Goal: Information Seeking & Learning: Learn about a topic

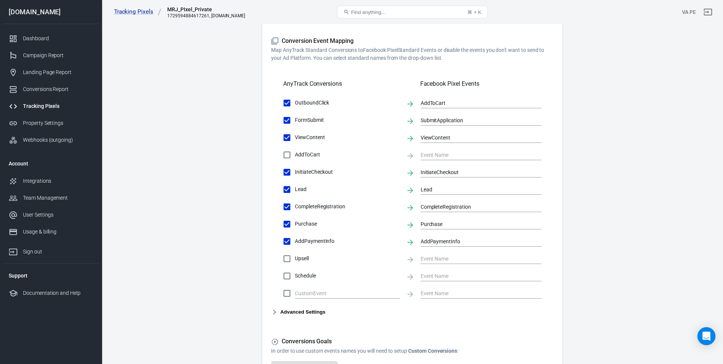
scroll to position [216, 0]
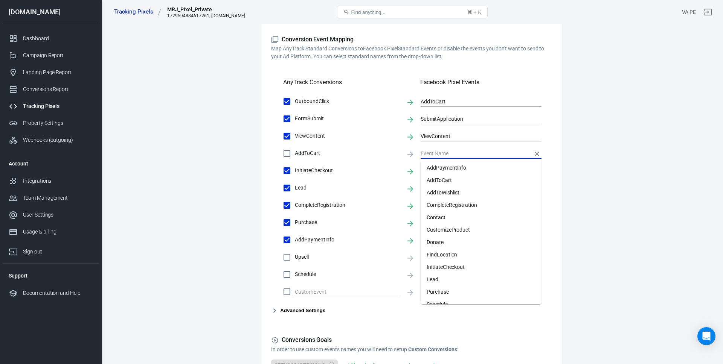
click at [448, 153] on input "text" at bounding box center [476, 153] width 110 height 9
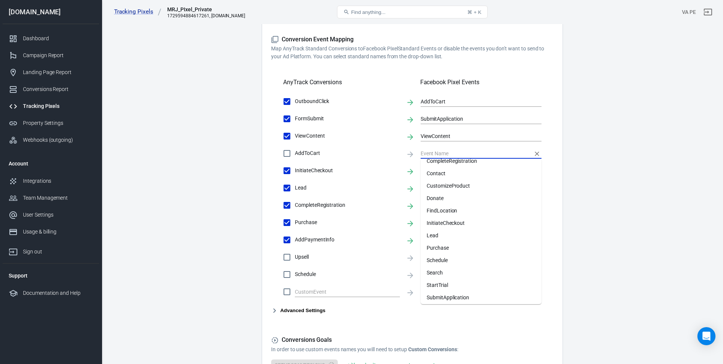
scroll to position [47, 0]
click at [588, 219] on main "Conversions Ads Integration Settings Conversions Settings Account Connection Co…" at bounding box center [412, 109] width 595 height 612
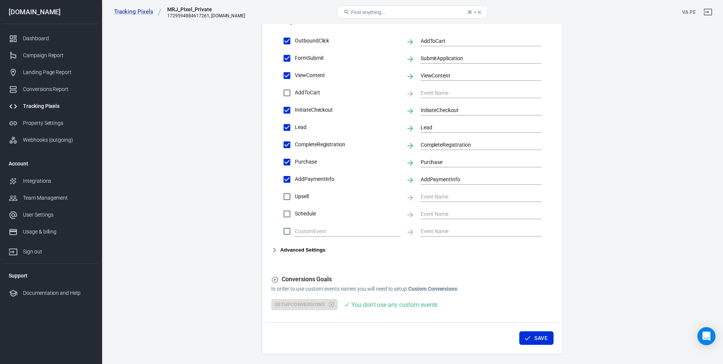
scroll to position [299, 0]
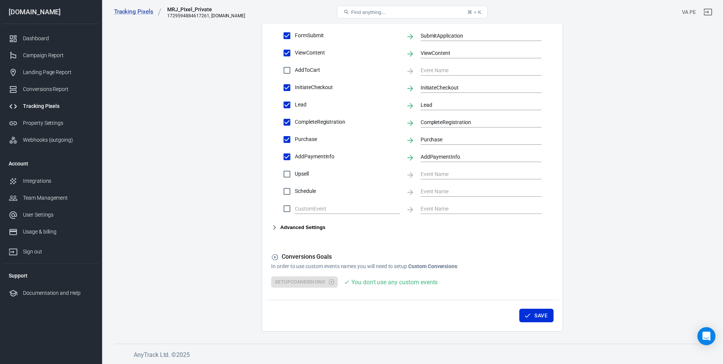
click at [275, 228] on icon "button" at bounding box center [274, 227] width 9 height 9
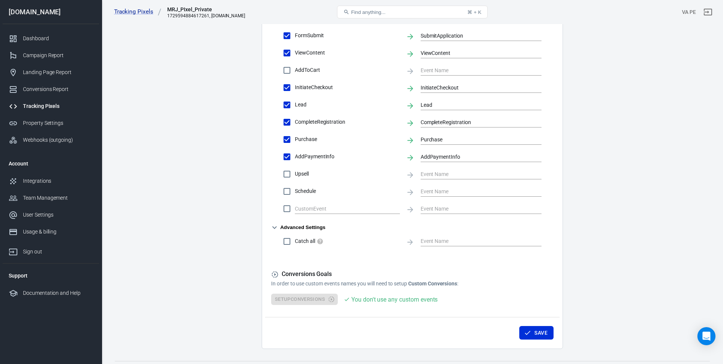
click at [275, 228] on icon "button" at bounding box center [274, 227] width 9 height 9
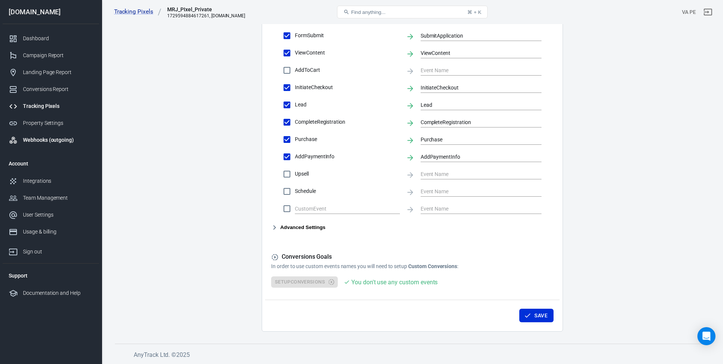
click at [42, 142] on div "Webhooks (outgoing)" at bounding box center [58, 140] width 70 height 8
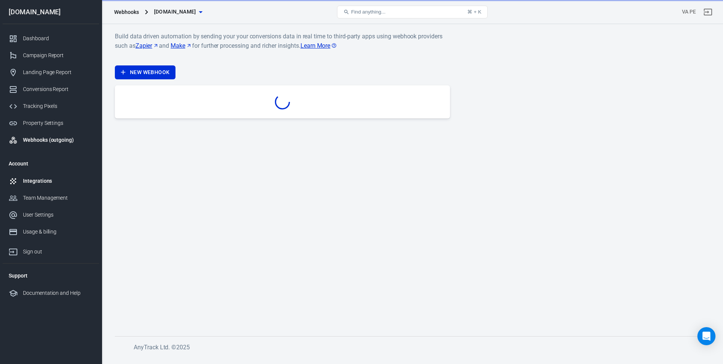
click at [41, 184] on div "Integrations" at bounding box center [58, 181] width 70 height 8
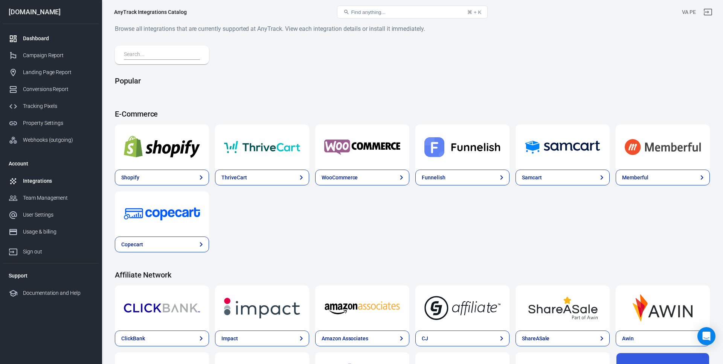
click at [44, 37] on div "Dashboard" at bounding box center [58, 39] width 70 height 8
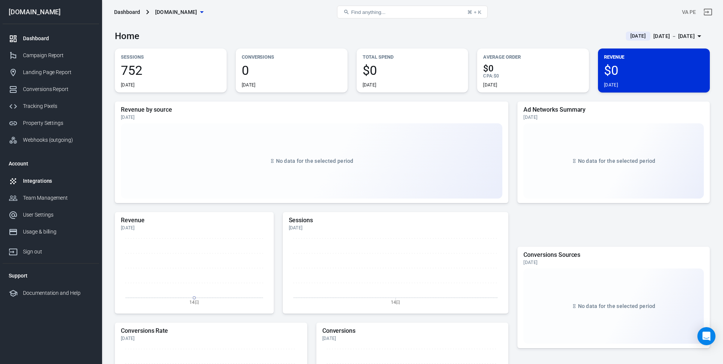
click at [55, 180] on div "Integrations" at bounding box center [58, 181] width 70 height 8
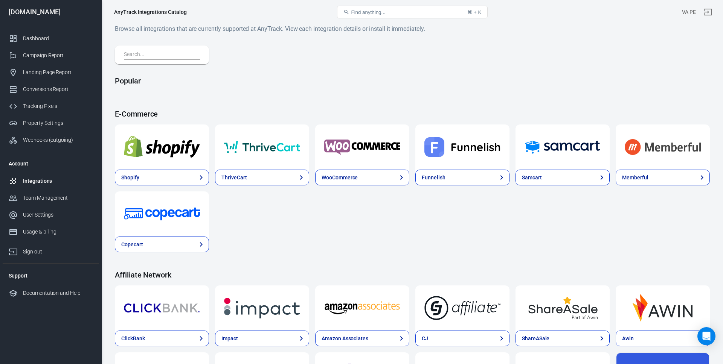
click at [157, 56] on input "text" at bounding box center [160, 55] width 73 height 10
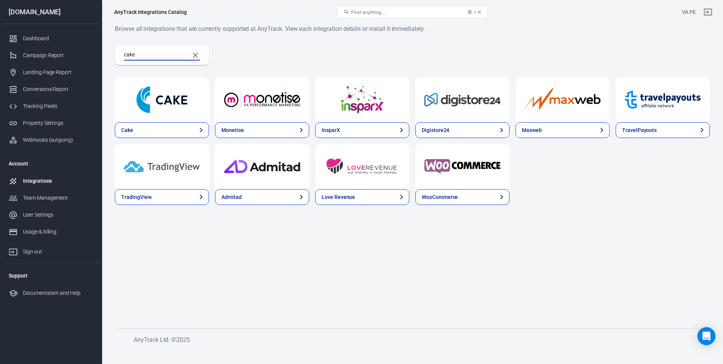
type input "cake"
click at [160, 132] on link "Cake" at bounding box center [162, 130] width 94 height 16
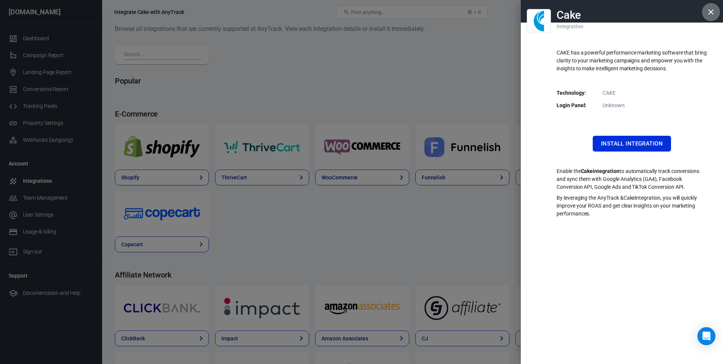
click at [711, 15] on icon "button" at bounding box center [710, 12] width 9 height 9
